Goal: Task Accomplishment & Management: Manage account settings

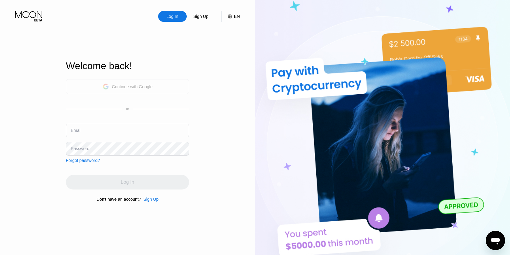
click at [127, 86] on div "Continue with Google" at bounding box center [132, 86] width 41 height 5
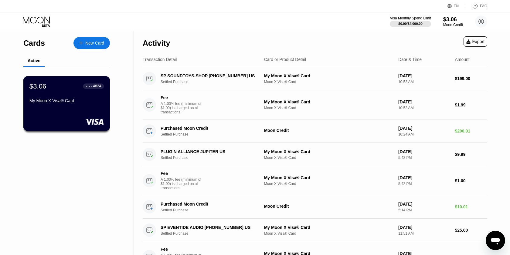
click at [66, 111] on div "$3.06 ● ● ● ● 4824 My Moon X Visa® Card" at bounding box center [66, 103] width 87 height 55
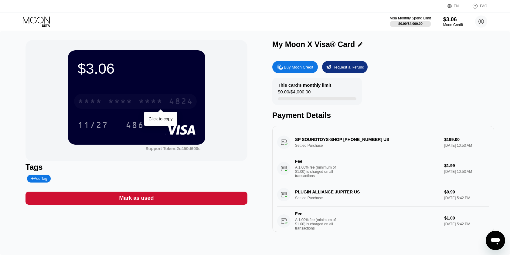
click at [100, 99] on div "* * * *" at bounding box center [90, 102] width 24 height 10
click at [148, 103] on div "2717" at bounding box center [150, 102] width 24 height 10
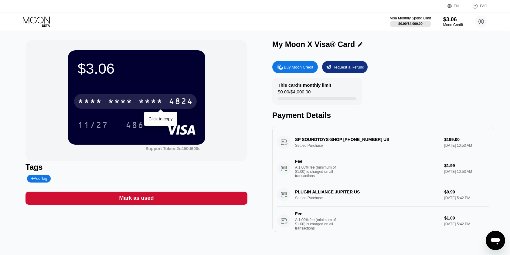
click at [123, 100] on div "* * * *" at bounding box center [120, 102] width 24 height 10
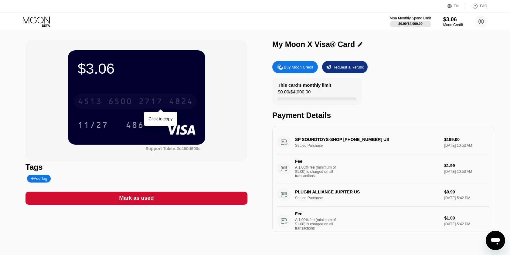
click at [127, 102] on div "6500" at bounding box center [120, 102] width 24 height 10
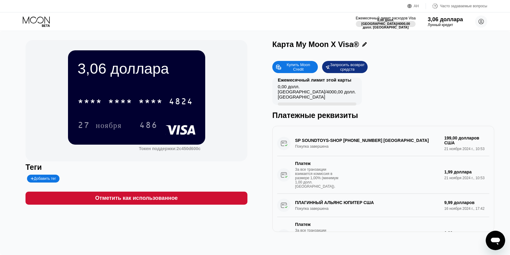
click at [34, 26] on icon at bounding box center [37, 21] width 28 height 11
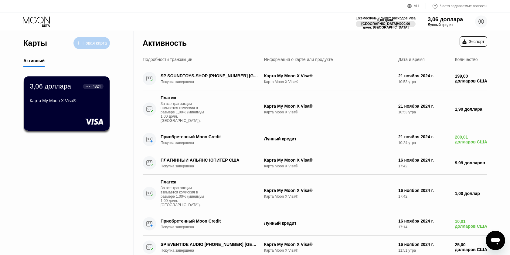
click at [87, 44] on font "Новая карта" at bounding box center [95, 43] width 24 height 5
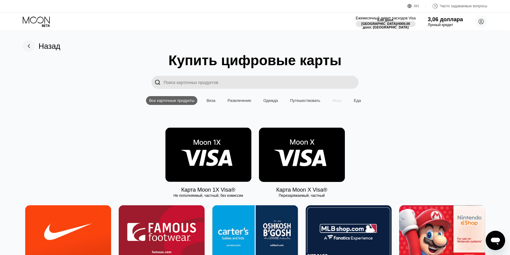
click at [337, 99] on font "Игры" at bounding box center [336, 100] width 9 height 5
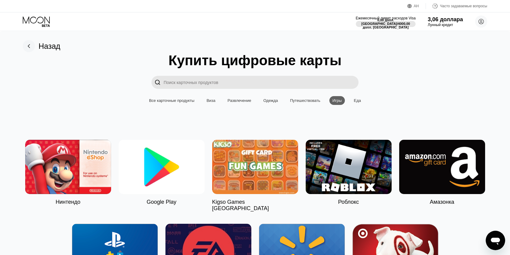
click at [237, 102] on font "Развлечение" at bounding box center [240, 100] width 24 height 5
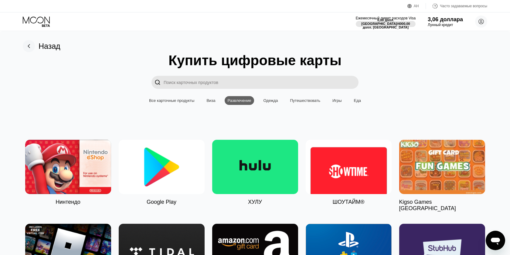
click at [174, 83] on input "Поиск карточных продуктов" at bounding box center [261, 82] width 195 height 13
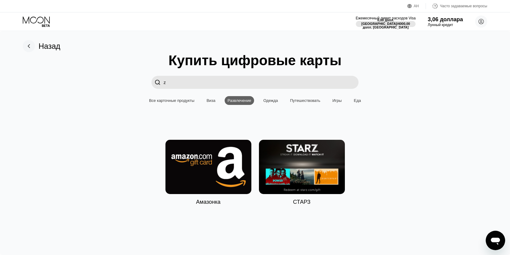
click at [165, 100] on font "Все карточные продукты" at bounding box center [171, 100] width 45 height 5
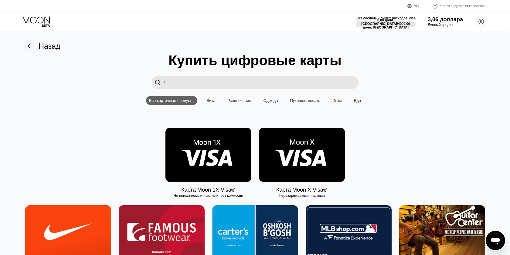
click at [172, 83] on input "z" at bounding box center [261, 82] width 195 height 13
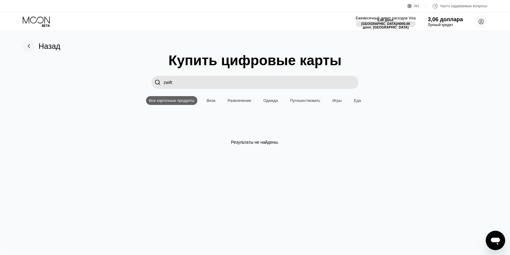
type input "zwift"
click at [175, 104] on div "Все карточные продукты" at bounding box center [171, 100] width 51 height 9
click at [219, 100] on div "Все карточные продукты Виза Развлечение Одежда Путешествовать Игры Еда" at bounding box center [255, 100] width 218 height 9
click at [207, 100] on font "Виза" at bounding box center [210, 100] width 9 height 5
drag, startPoint x: 201, startPoint y: 84, endPoint x: 138, endPoint y: 76, distance: 63.7
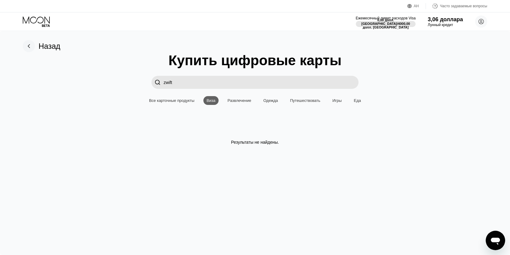
click at [137, 77] on div " zwift" at bounding box center [255, 82] width 492 height 13
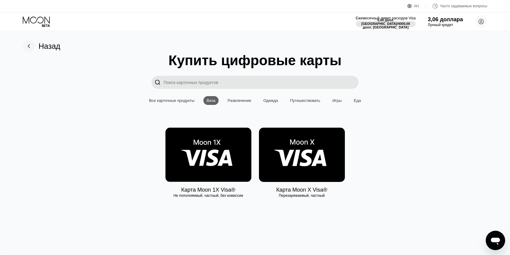
click at [28, 46] on rect at bounding box center [29, 46] width 12 height 12
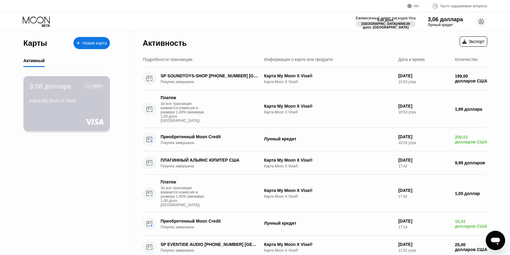
click at [66, 129] on div "3,06 доллара ● ● ● ● 4824 Карта My Moon X Visa®" at bounding box center [66, 103] width 87 height 55
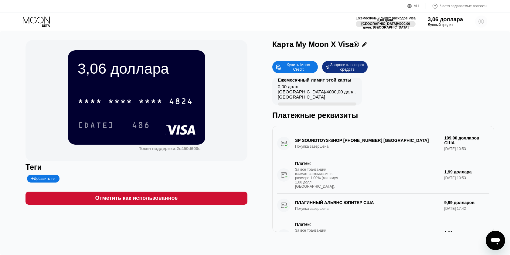
click at [480, 21] on icon at bounding box center [481, 21] width 3 height 3
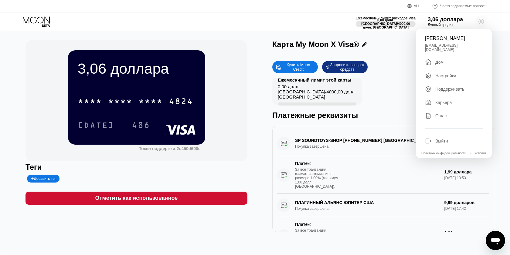
click at [480, 21] on icon at bounding box center [481, 21] width 3 height 3
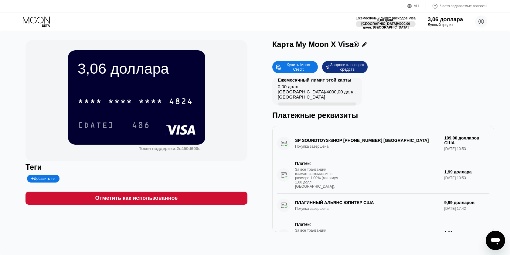
click at [134, 205] on div "3,06 доллара * * * * * * * * * * * * 4824 27 ноября 486 Токен поддержки: 2c450d…" at bounding box center [136, 136] width 222 height 192
click at [133, 200] on font "Отметить как использованное" at bounding box center [136, 198] width 83 height 6
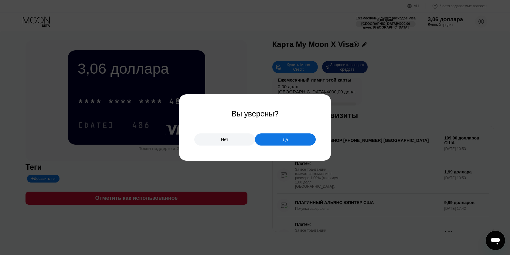
click at [217, 141] on div "Нет" at bounding box center [224, 140] width 61 height 12
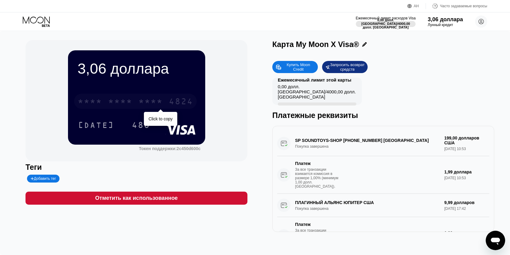
click at [120, 98] on font "*" at bounding box center [117, 102] width 6 height 10
